Goal: Information Seeking & Learning: Understand process/instructions

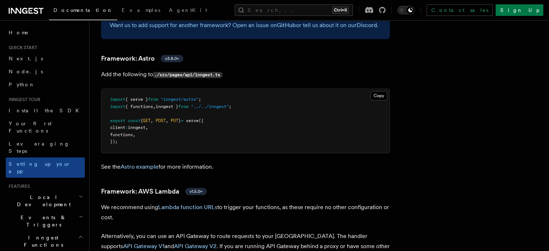
scroll to position [602, 0]
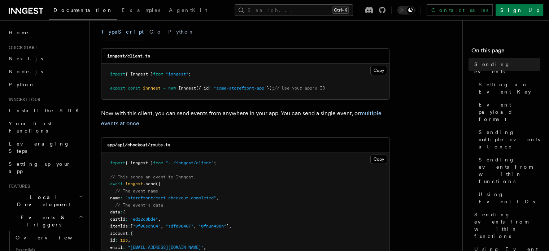
scroll to position [102, 0]
click at [382, 68] on button "Copy Copied" at bounding box center [378, 69] width 17 height 9
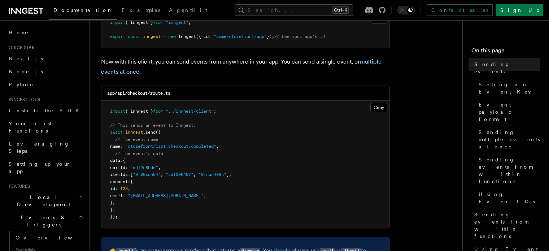
scroll to position [164, 0]
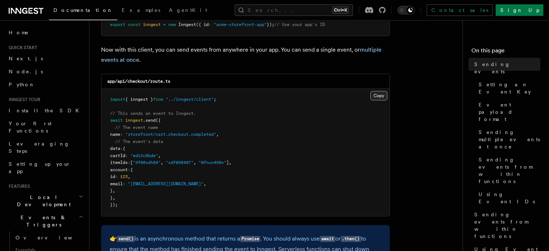
click at [374, 93] on button "Copy Copied" at bounding box center [378, 95] width 17 height 9
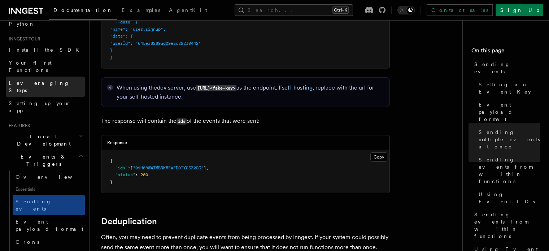
scroll to position [0, 0]
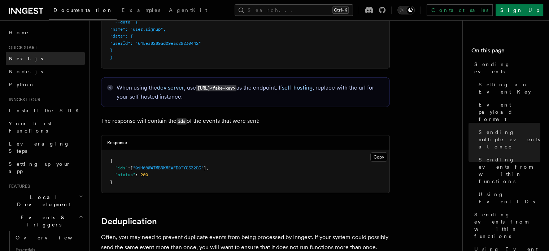
click at [54, 62] on link "Next.js" at bounding box center [45, 58] width 79 height 13
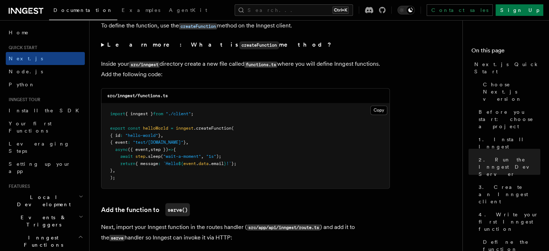
scroll to position [1252, 0]
click at [376, 108] on button "Copy Copied" at bounding box center [378, 109] width 17 height 9
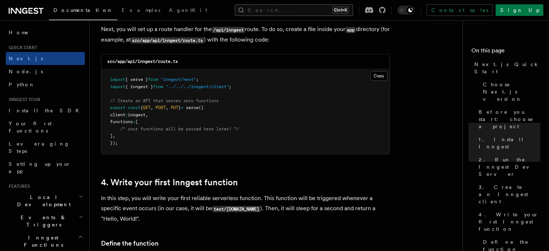
scroll to position [987, 0]
